Goal: Task Accomplishment & Management: Complete application form

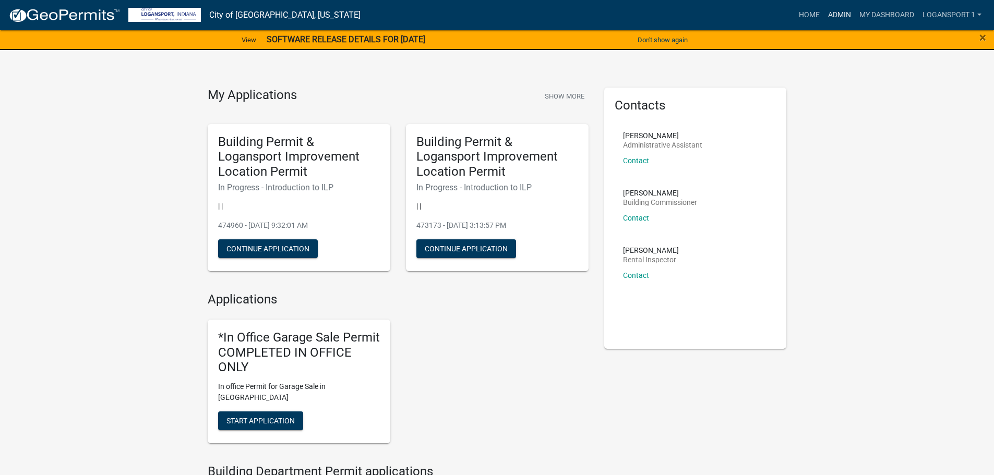
click at [838, 12] on link "Admin" at bounding box center [839, 15] width 31 height 20
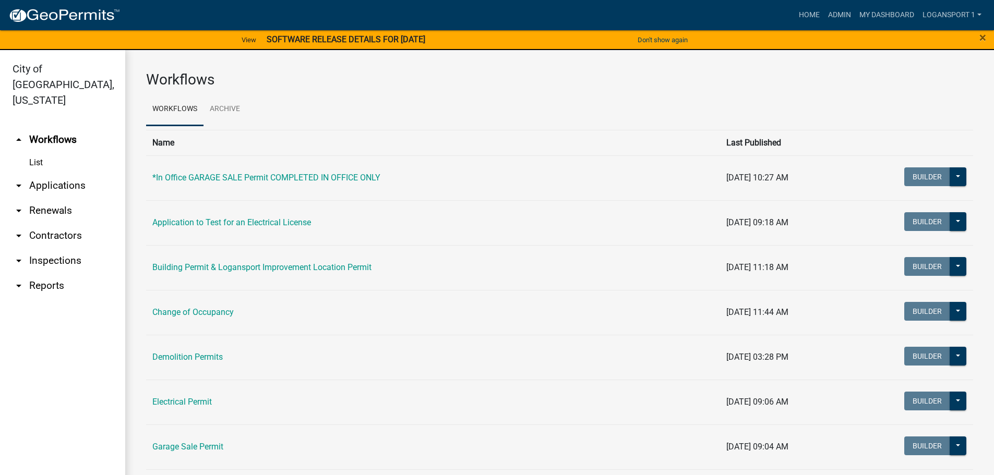
click at [62, 223] on link "arrow_drop_down Contractors" at bounding box center [62, 235] width 125 height 25
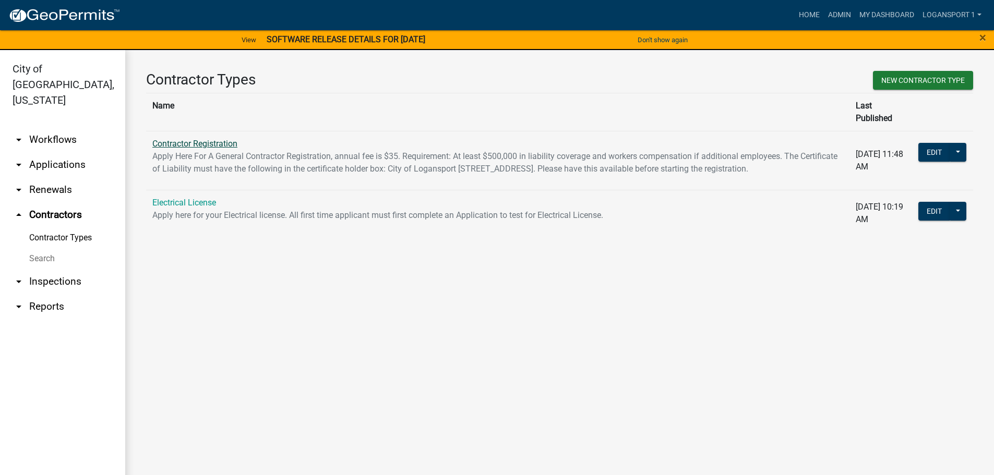
click at [196, 139] on link "Contractor Registration" at bounding box center [194, 144] width 85 height 10
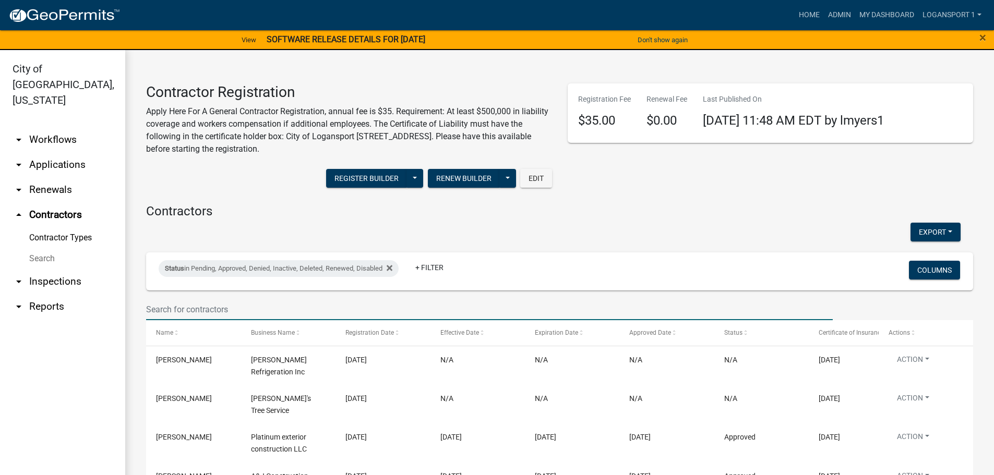
click at [244, 309] on input "text" at bounding box center [489, 309] width 687 height 21
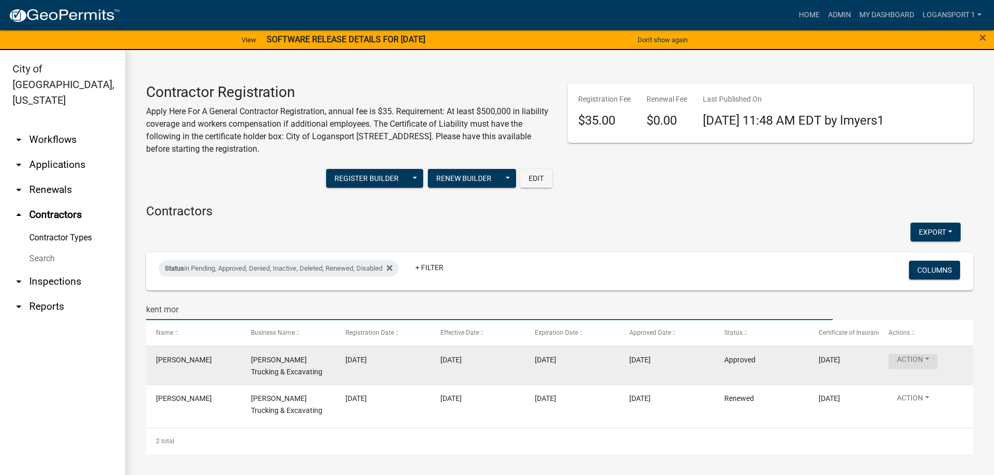
type input "kent mor"
click at [934, 364] on button "Action" at bounding box center [913, 361] width 49 height 15
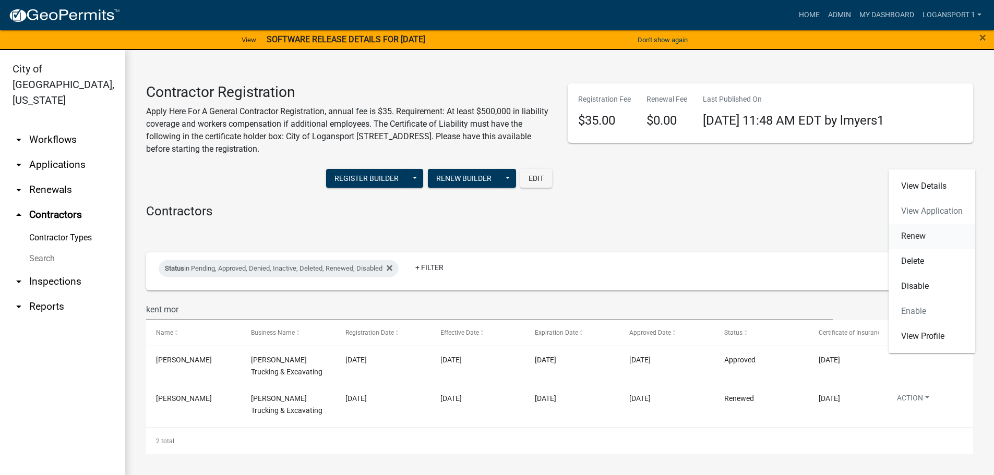
click at [931, 237] on link "Renew" at bounding box center [932, 236] width 87 height 25
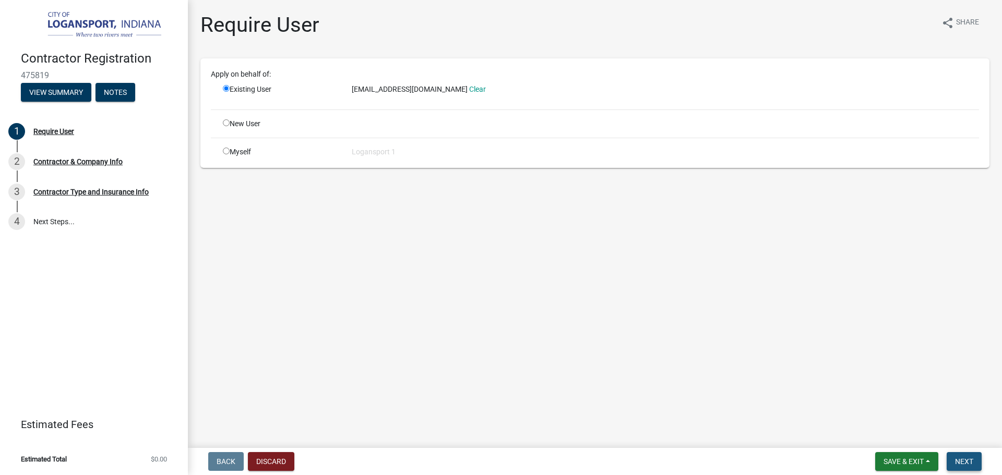
click at [981, 468] on button "Next" at bounding box center [964, 461] width 35 height 19
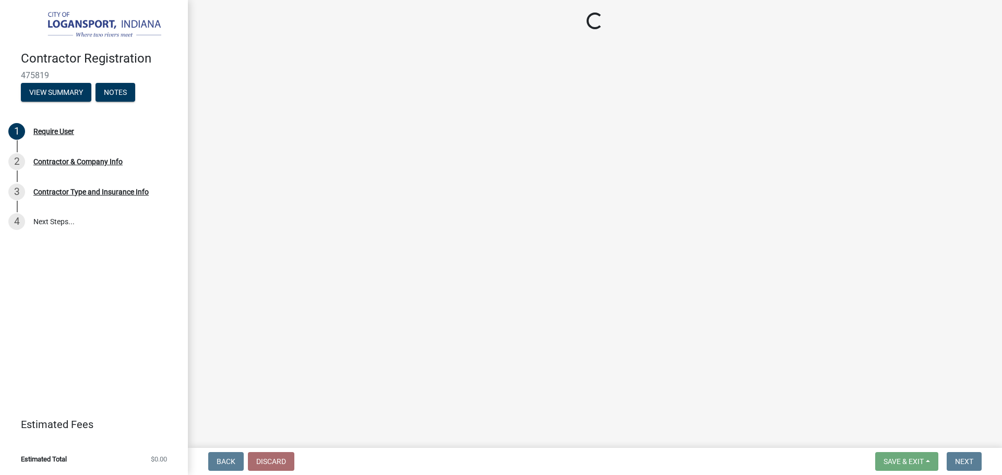
select select "IN"
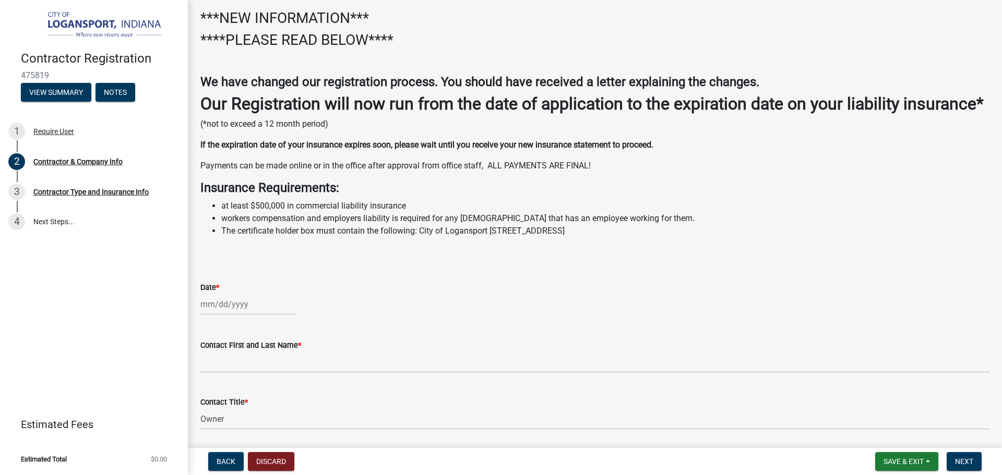
scroll to position [104, 0]
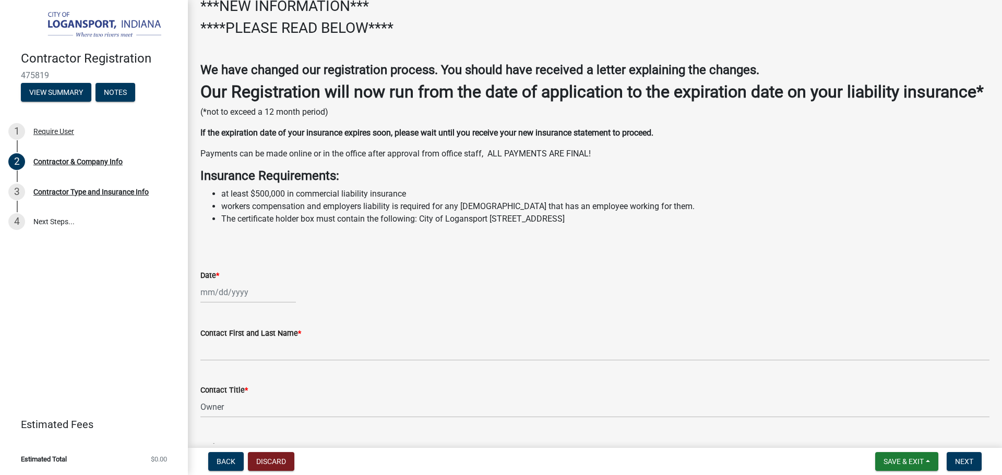
select select "9"
select select "2025"
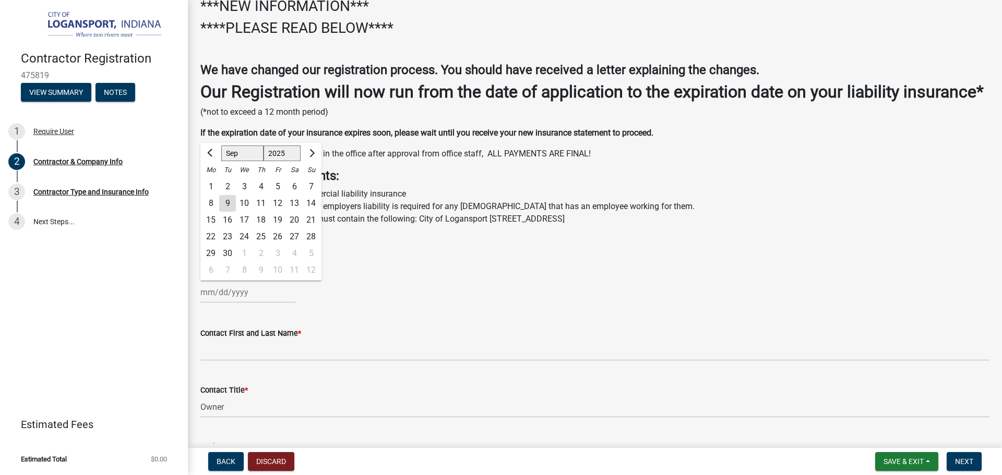
click at [225, 303] on div "[PERSON_NAME] Feb Mar Apr [PERSON_NAME][DATE] Oct Nov [DATE] 1526 1527 1528 152…" at bounding box center [247, 292] width 95 height 21
click at [230, 212] on div "9" at bounding box center [227, 203] width 17 height 17
type input "[DATE]"
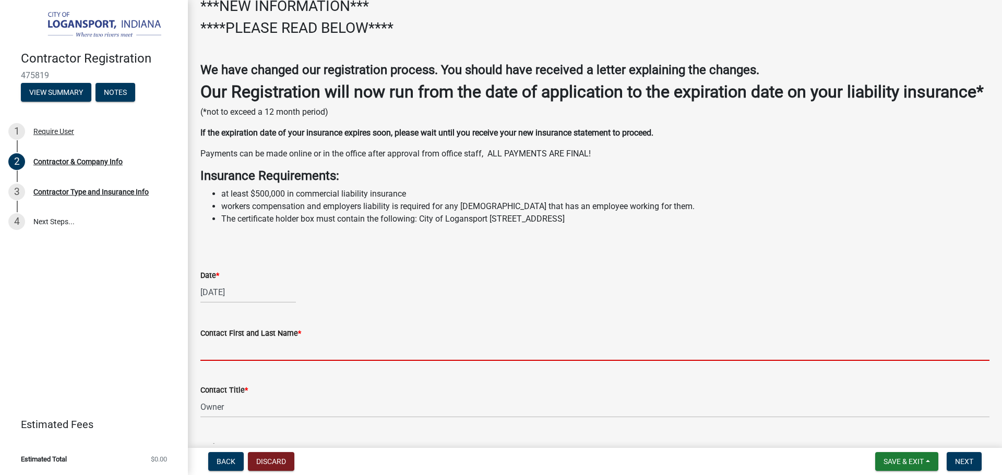
click at [248, 361] on input "Contact First and Last Name *" at bounding box center [594, 350] width 789 height 21
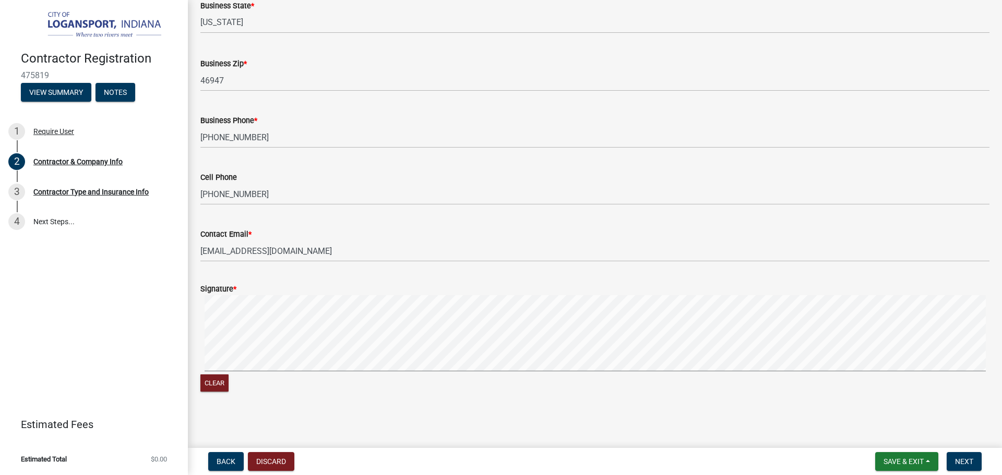
scroll to position [806, 0]
type input "[PERSON_NAME]"
click at [204, 381] on button "Clear" at bounding box center [214, 383] width 28 height 17
click at [961, 464] on span "Next" at bounding box center [964, 462] width 18 height 8
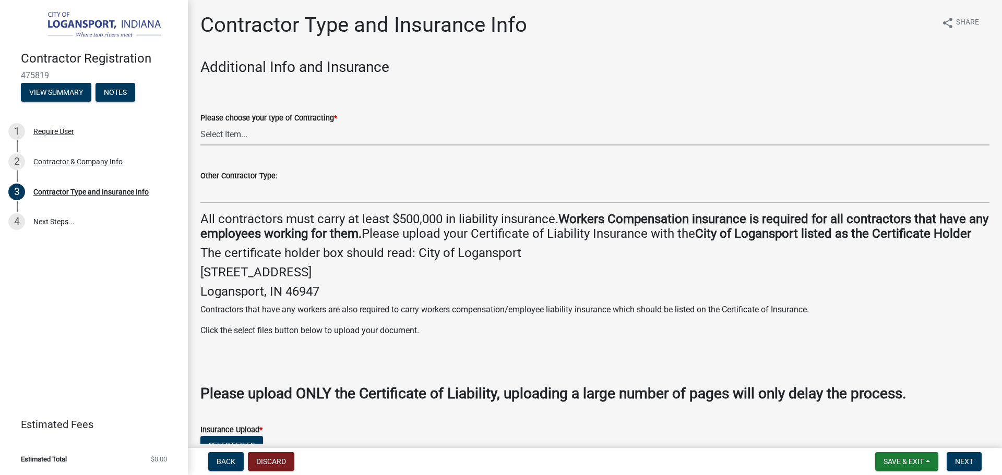
click at [288, 134] on select "Select Item... Plumber General HVAC Other Roofer Tree Service Demolition" at bounding box center [594, 134] width 789 height 21
click at [200, 124] on select "Select Item... Plumber General HVAC Other Roofer Tree Service Demolition" at bounding box center [594, 134] width 789 height 21
select select "73fa514f-962c-4cd7-b720-93935cffebfa"
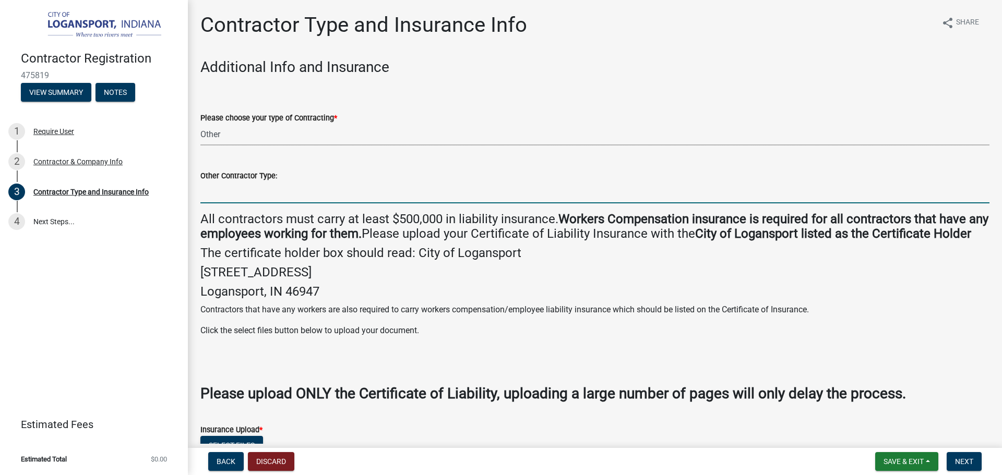
click at [267, 192] on input "Other Contractor Type:" at bounding box center [594, 192] width 789 height 21
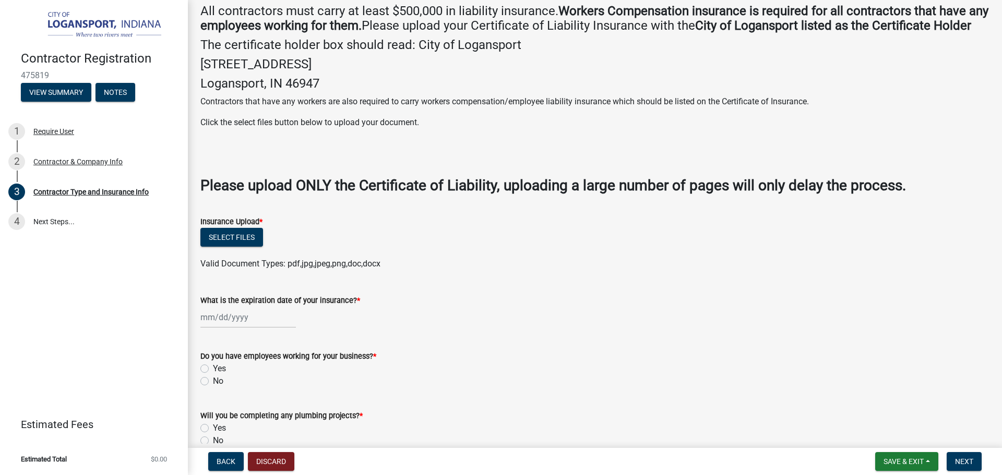
scroll to position [209, 0]
type input "[GEOGRAPHIC_DATA]"
click at [221, 246] on button "Select files" at bounding box center [231, 237] width 63 height 19
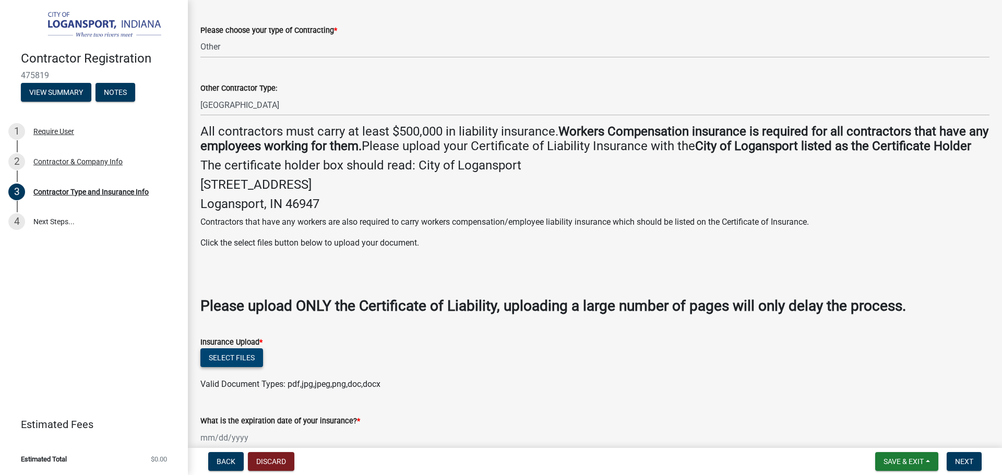
scroll to position [157, 0]
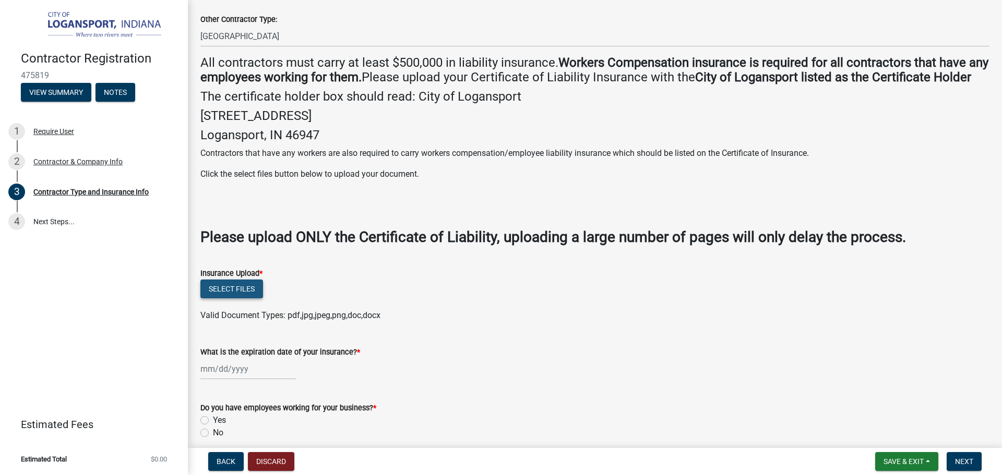
click at [229, 298] on button "Select files" at bounding box center [231, 289] width 63 height 19
click at [245, 298] on button "Select files" at bounding box center [231, 289] width 63 height 19
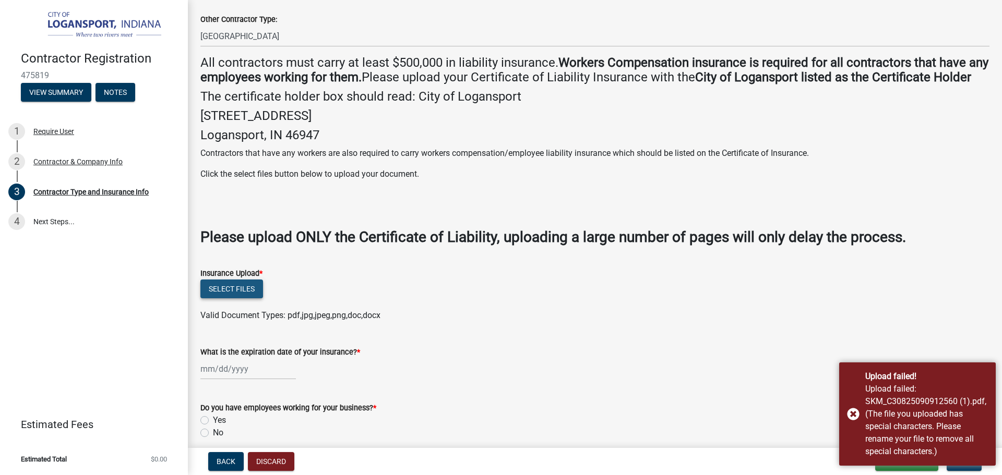
click at [225, 298] on button "Select files" at bounding box center [231, 289] width 63 height 19
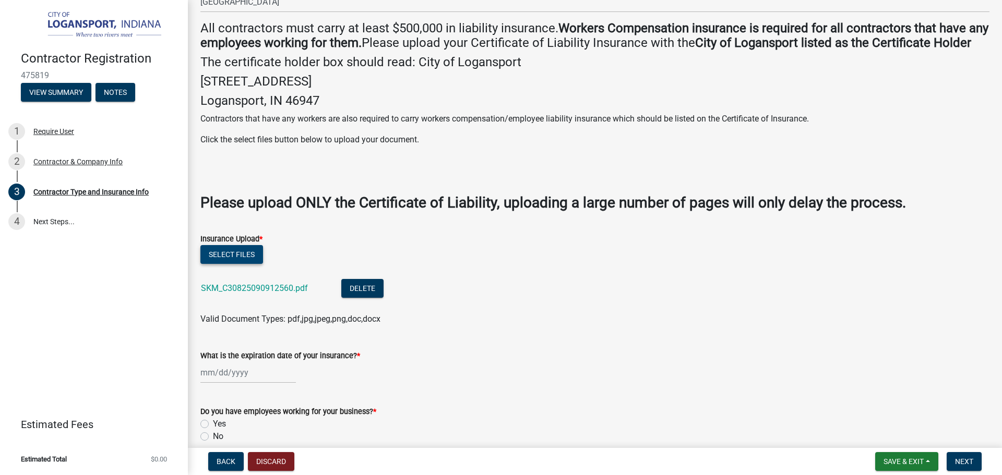
scroll to position [209, 0]
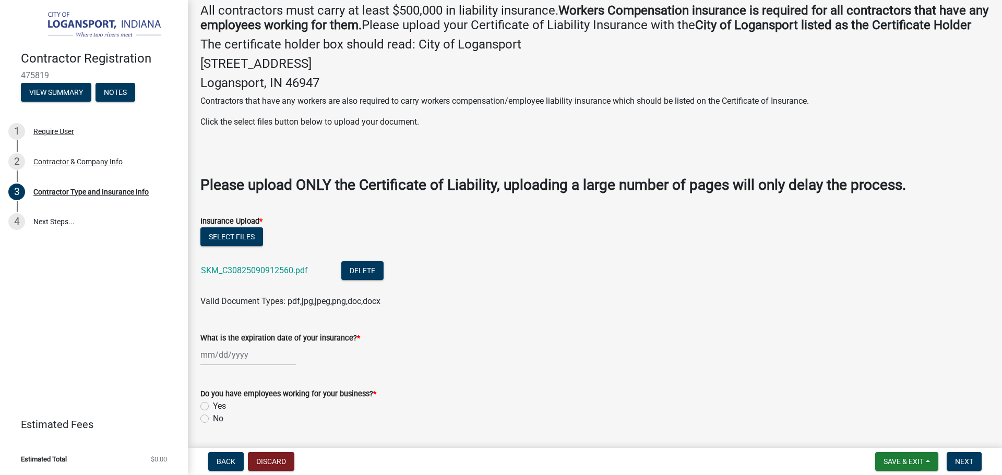
click at [235, 366] on div at bounding box center [247, 354] width 95 height 21
select select "9"
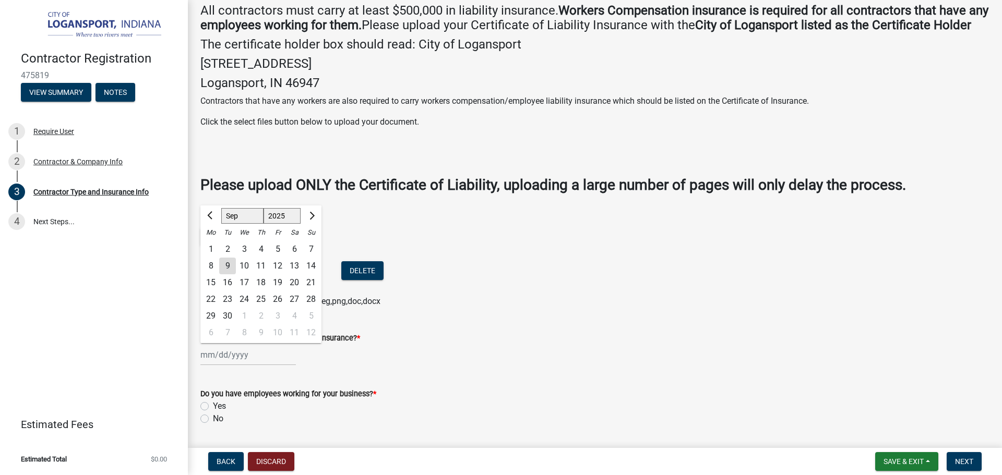
click at [279, 224] on select "1525 1526 1527 1528 1529 1530 1531 1532 1533 1534 1535 1536 1537 1538 1539 1540…" at bounding box center [283, 216] width 38 height 16
select select "2026"
click at [264, 223] on select "1525 1526 1527 1528 1529 1530 1531 1532 1533 1534 1535 1536 1537 1538 1539 1540…" at bounding box center [283, 216] width 38 height 16
click at [309, 291] on div "20" at bounding box center [311, 282] width 17 height 17
type input "[DATE]"
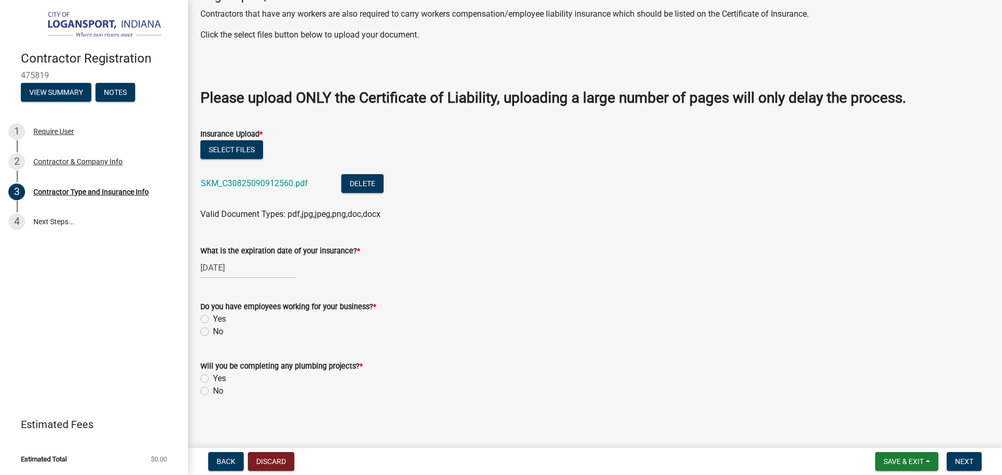
scroll to position [313, 0]
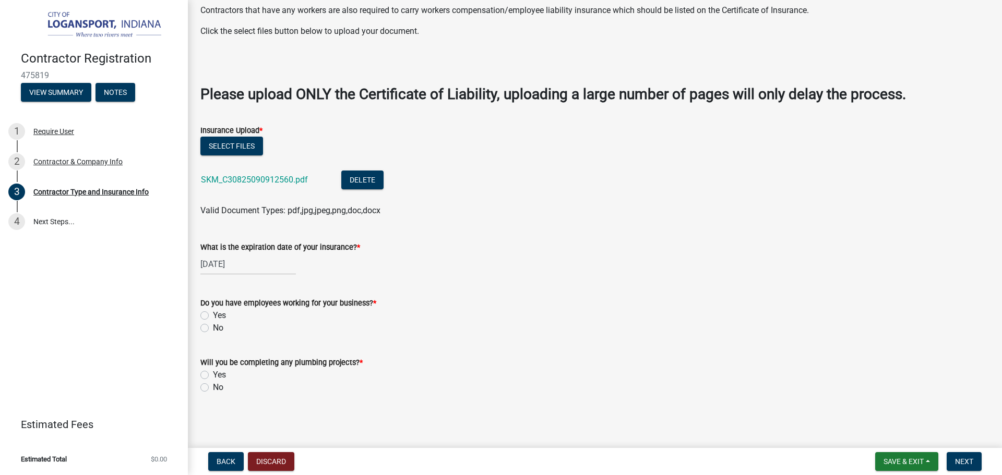
click at [213, 331] on label "No" at bounding box center [218, 328] width 10 height 13
click at [213, 329] on input "No" at bounding box center [216, 325] width 7 height 7
radio input "true"
click at [213, 388] on label "No" at bounding box center [218, 387] width 10 height 13
click at [213, 388] on input "No" at bounding box center [216, 384] width 7 height 7
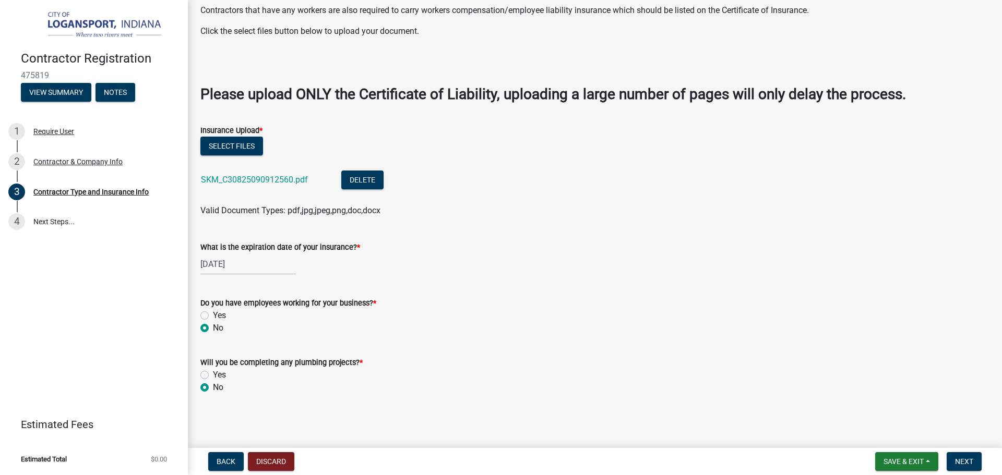
radio input "true"
click at [968, 464] on span "Next" at bounding box center [964, 462] width 18 height 8
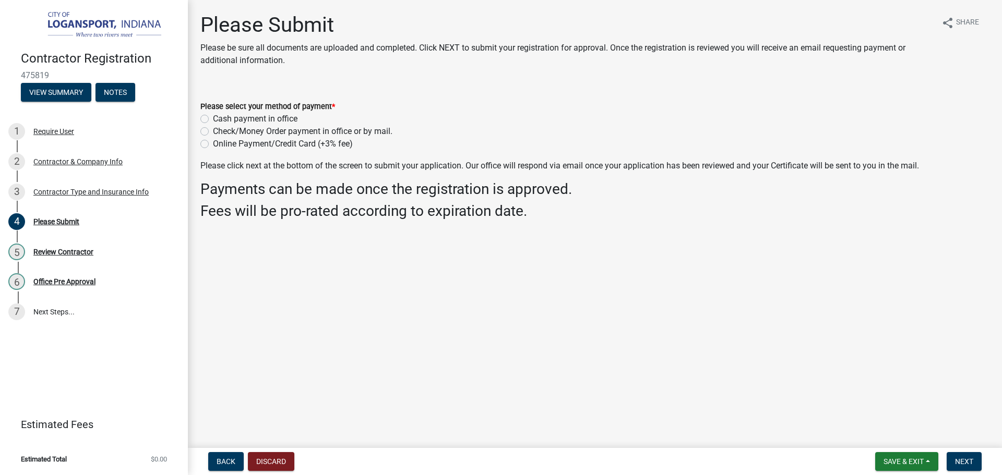
click at [213, 118] on label "Cash payment in office" at bounding box center [255, 119] width 85 height 13
click at [213, 118] on input "Cash payment in office" at bounding box center [216, 116] width 7 height 7
radio input "true"
drag, startPoint x: 969, startPoint y: 461, endPoint x: 972, endPoint y: 455, distance: 7.0
click at [970, 461] on span "Next" at bounding box center [964, 462] width 18 height 8
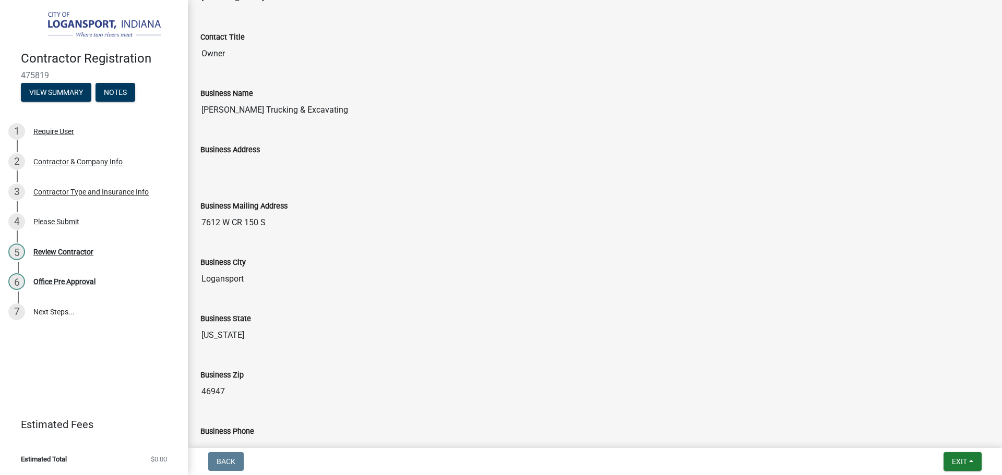
scroll to position [731, 0]
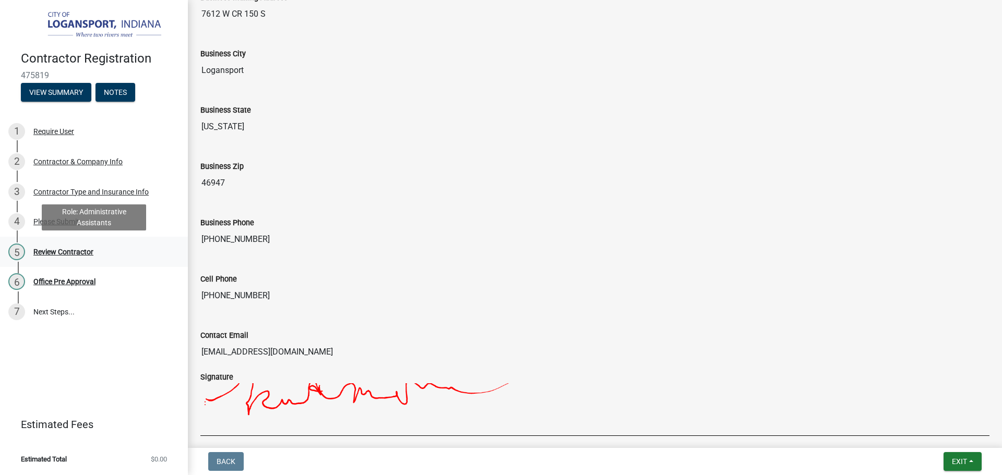
click at [82, 252] on div "Review Contractor" at bounding box center [63, 251] width 60 height 7
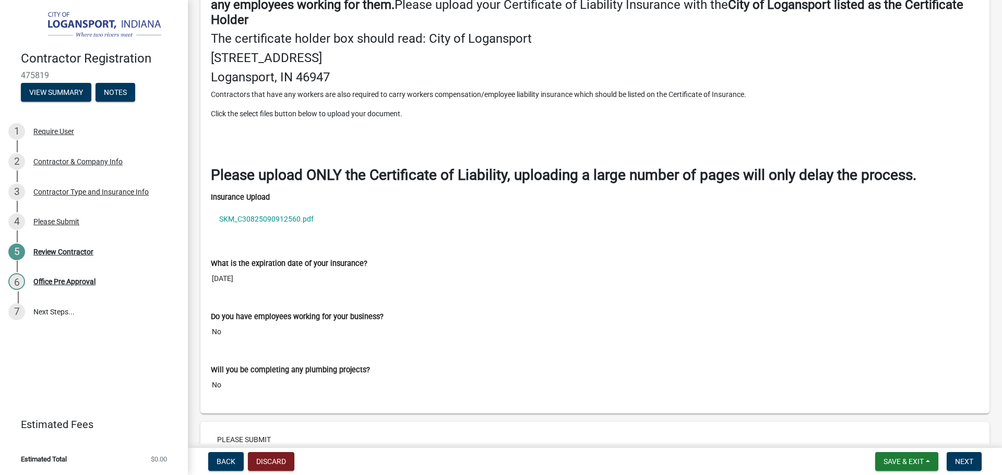
scroll to position [1544, 0]
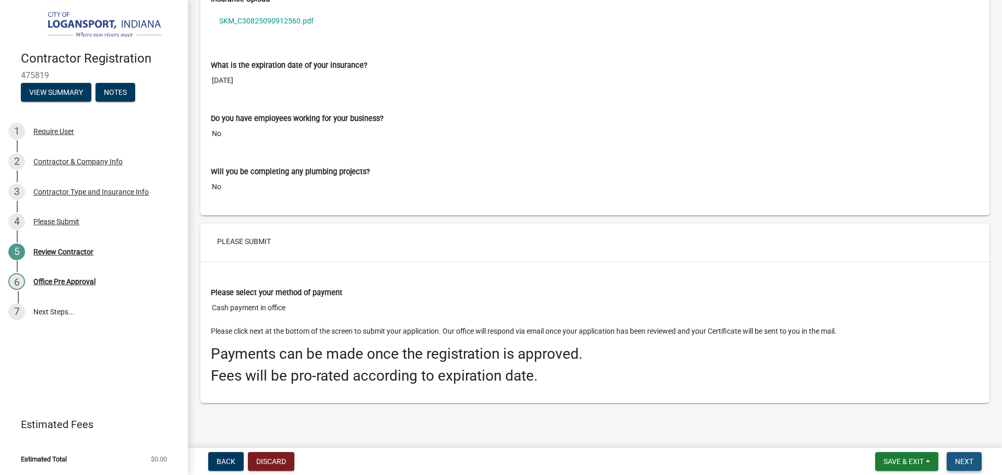
click at [961, 468] on button "Next" at bounding box center [964, 461] width 35 height 19
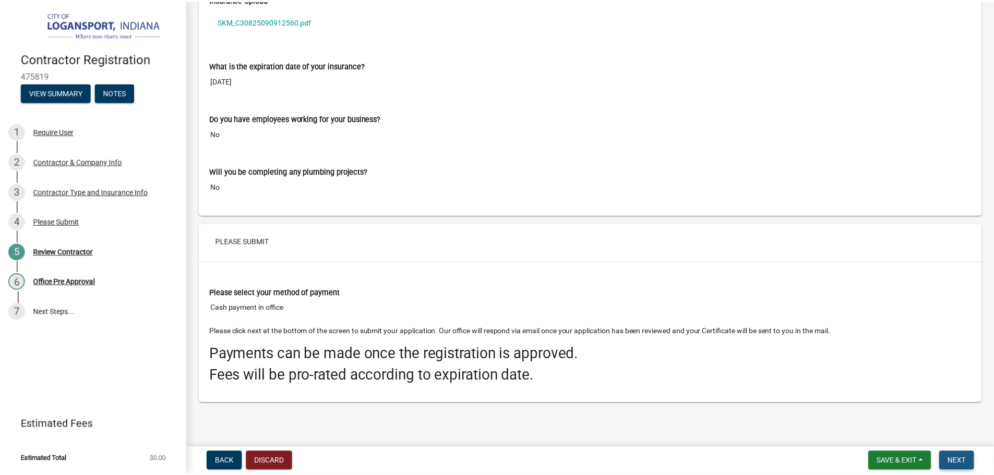
scroll to position [0, 0]
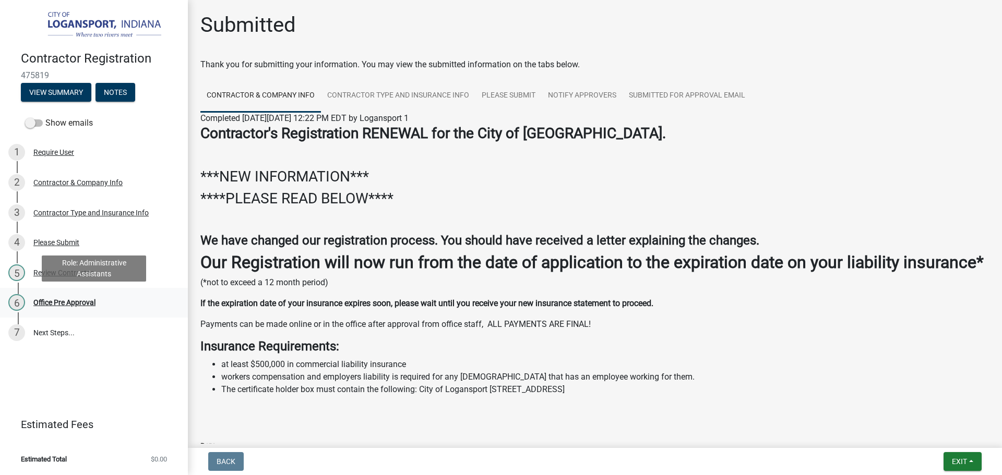
click at [69, 303] on div "Office Pre Approval" at bounding box center [64, 302] width 62 height 7
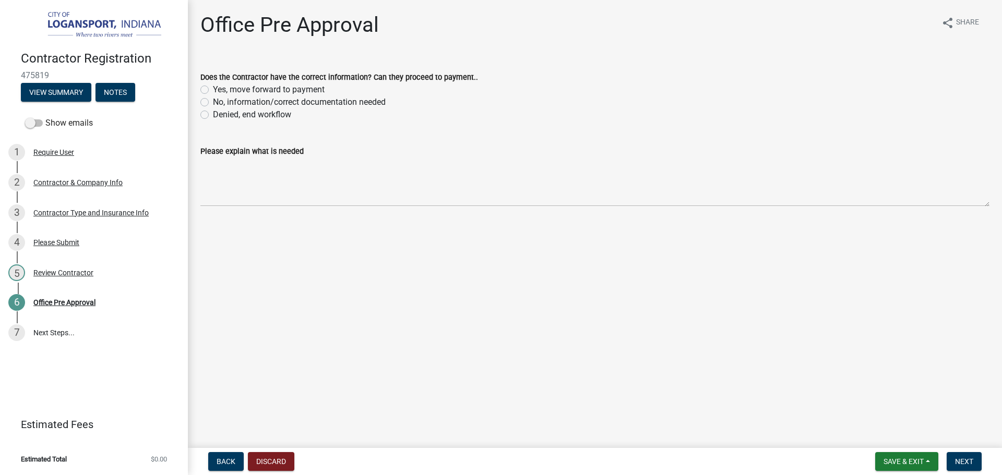
click at [213, 91] on label "Yes, move forward to payment" at bounding box center [269, 89] width 112 height 13
click at [213, 90] on input "Yes, move forward to payment" at bounding box center [216, 86] width 7 height 7
radio input "true"
click at [964, 460] on span "Next" at bounding box center [964, 462] width 18 height 8
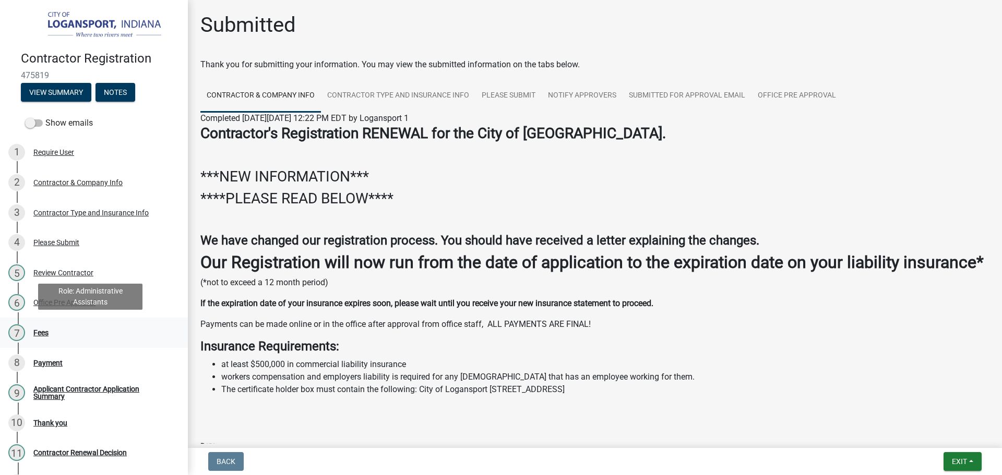
click at [35, 329] on div "Fees" at bounding box center [40, 332] width 15 height 7
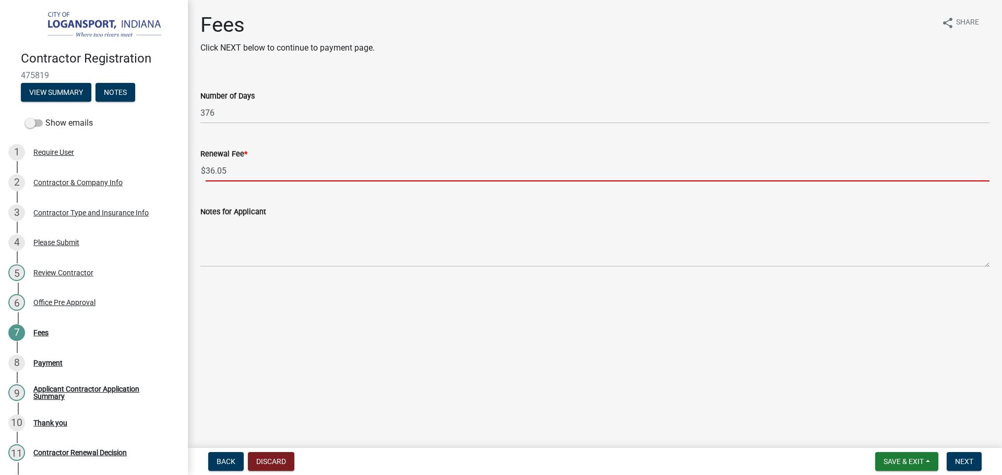
click at [235, 172] on input "36.05" at bounding box center [598, 170] width 784 height 21
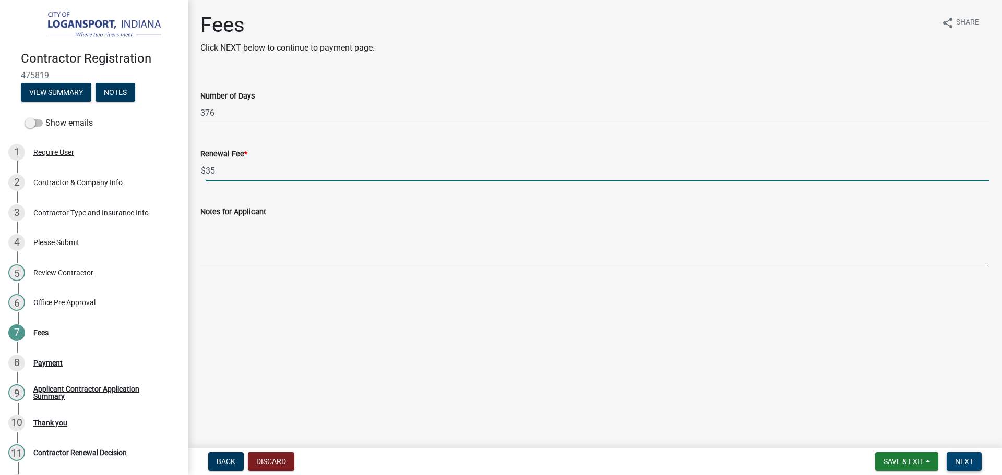
type input "35"
click at [969, 456] on button "Next" at bounding box center [964, 461] width 35 height 19
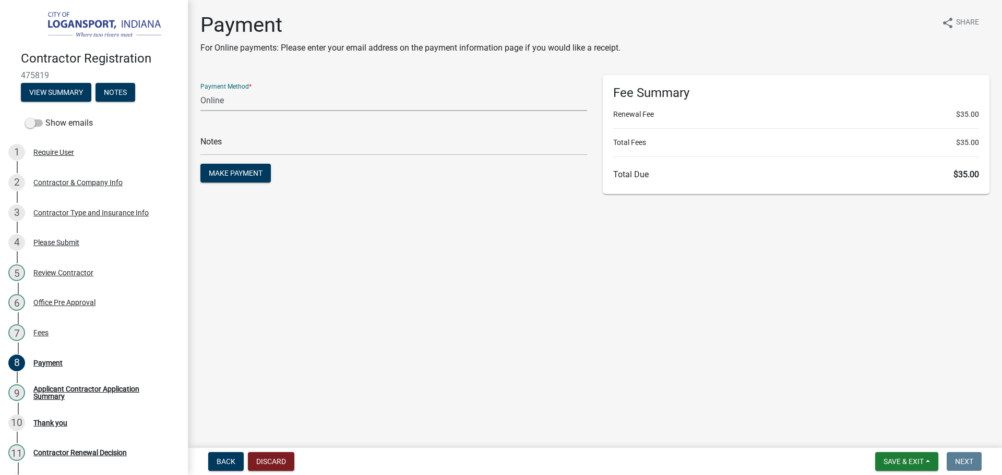
click at [271, 104] on select "Credit Card POS Check Cash Online" at bounding box center [393, 100] width 387 height 21
select select "2: 1"
click at [200, 90] on select "Credit Card POS Check Cash Online" at bounding box center [393, 100] width 387 height 21
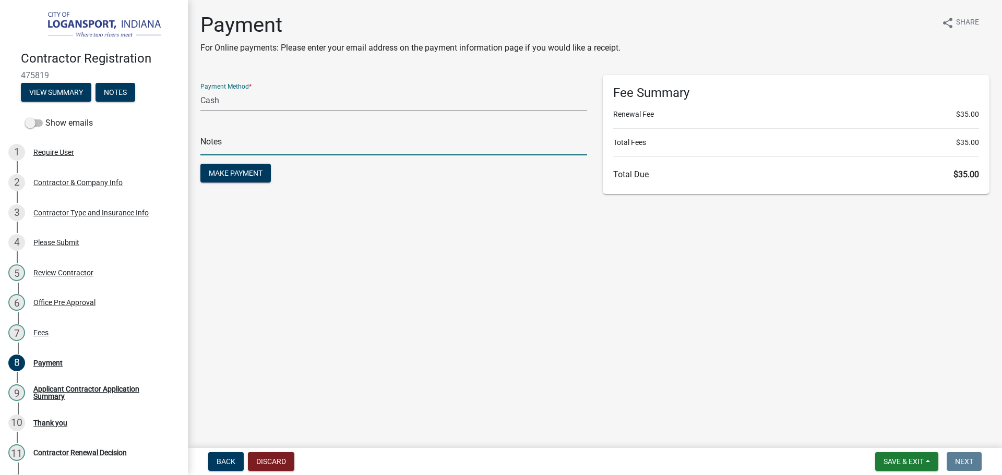
click at [276, 142] on input "text" at bounding box center [393, 144] width 387 height 21
type input "117884"
click at [253, 174] on span "Make Payment" at bounding box center [236, 173] width 54 height 8
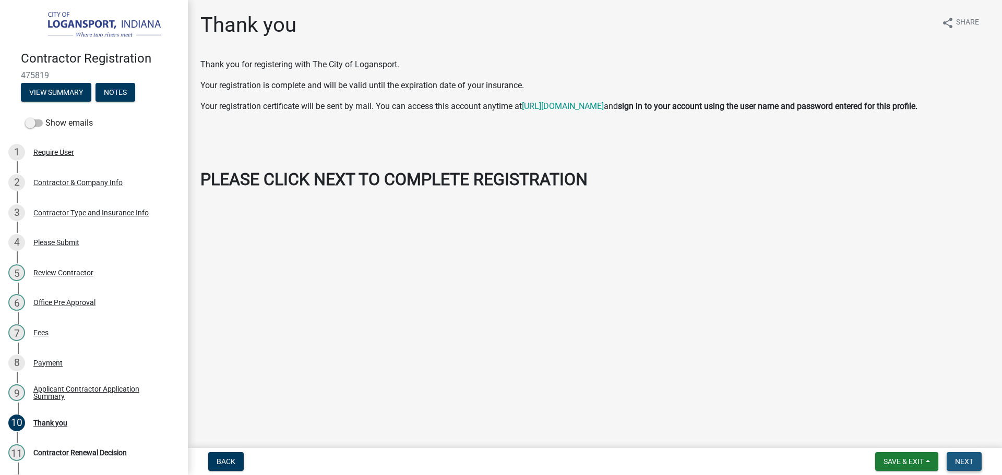
click at [966, 463] on span "Next" at bounding box center [964, 462] width 18 height 8
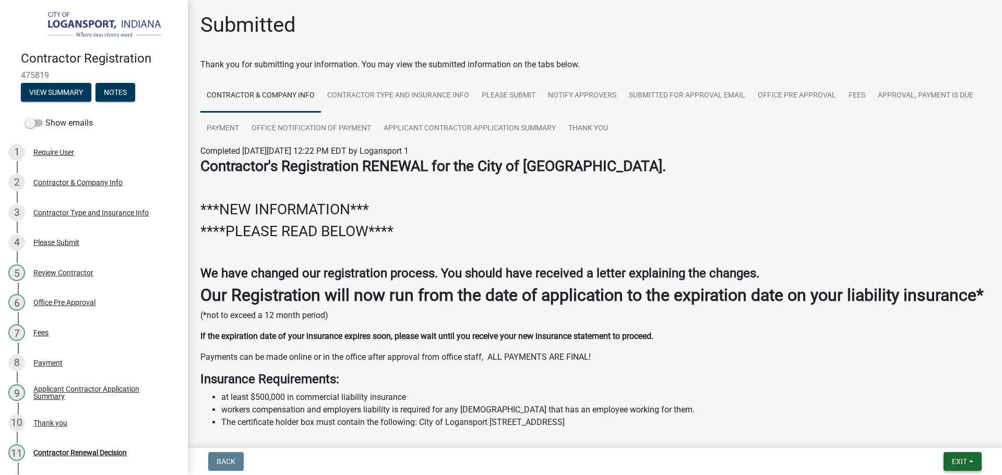
click at [962, 460] on span "Exit" at bounding box center [959, 462] width 15 height 8
click at [951, 430] on button "Save & Exit" at bounding box center [939, 434] width 83 height 25
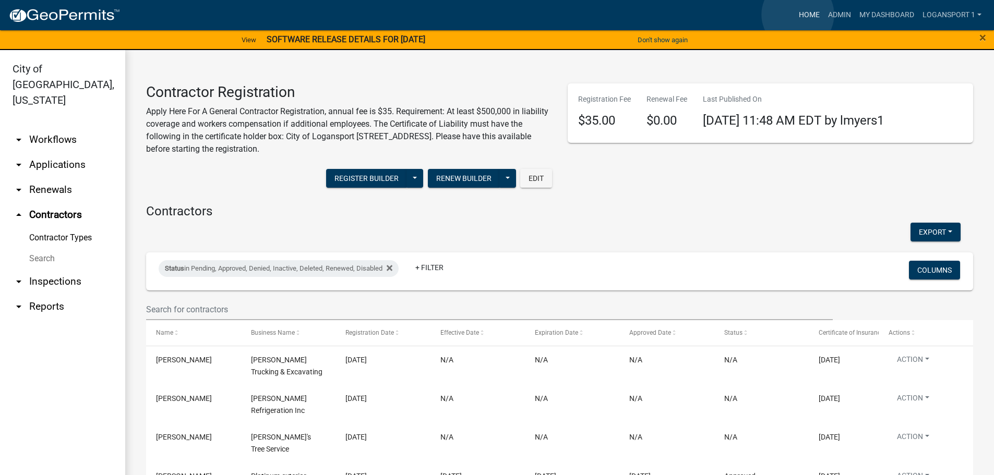
click at [798, 15] on link "Home" at bounding box center [809, 15] width 29 height 20
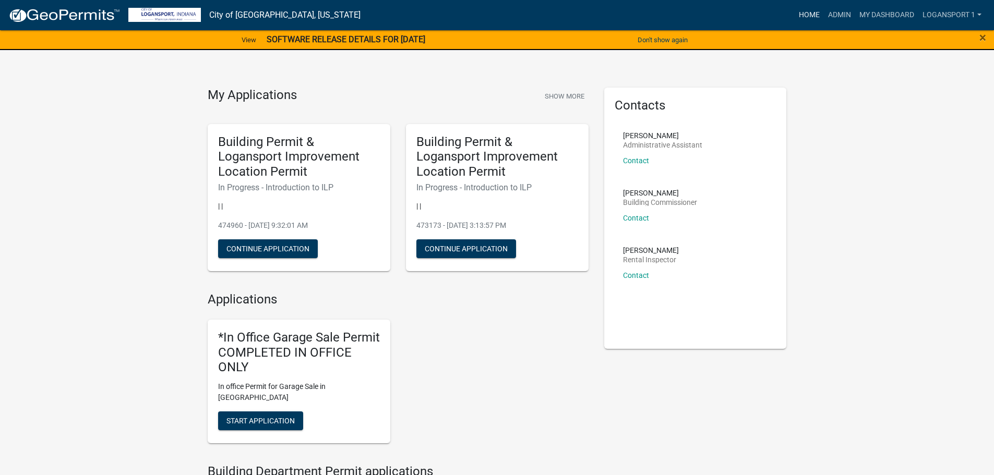
click at [798, 15] on link "Home" at bounding box center [809, 15] width 29 height 20
